Goal: Find specific page/section: Find specific page/section

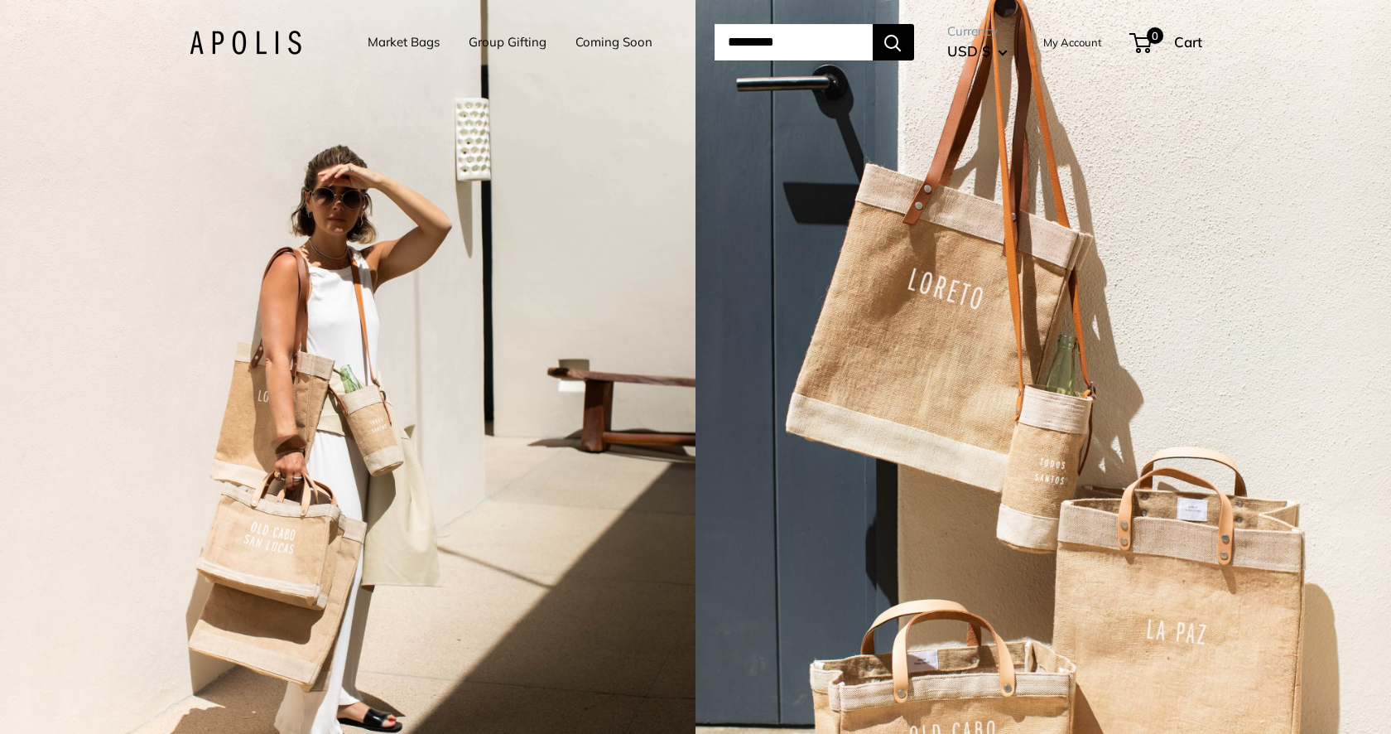
click at [1087, 45] on link "My Account" at bounding box center [1073, 42] width 59 height 20
click at [388, 41] on link "Market Bags" at bounding box center [403, 42] width 72 height 23
